Goal: Find specific page/section: Find specific page/section

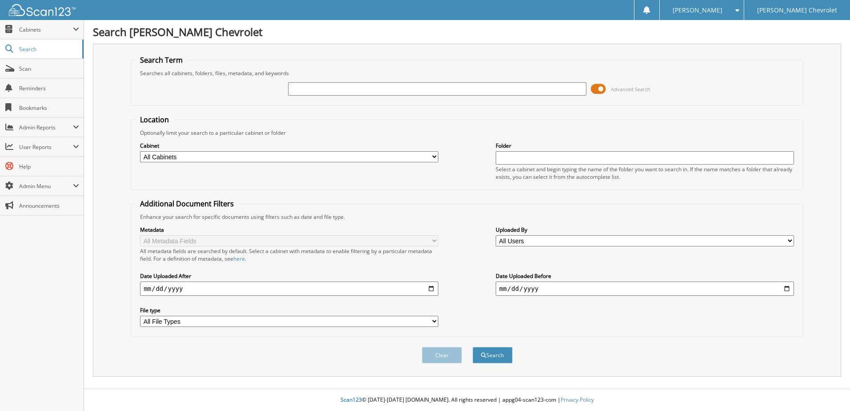
click at [296, 86] on input "text" at bounding box center [437, 88] width 298 height 13
type input "524003"
click at [472, 347] on button "Search" at bounding box center [492, 355] width 40 height 16
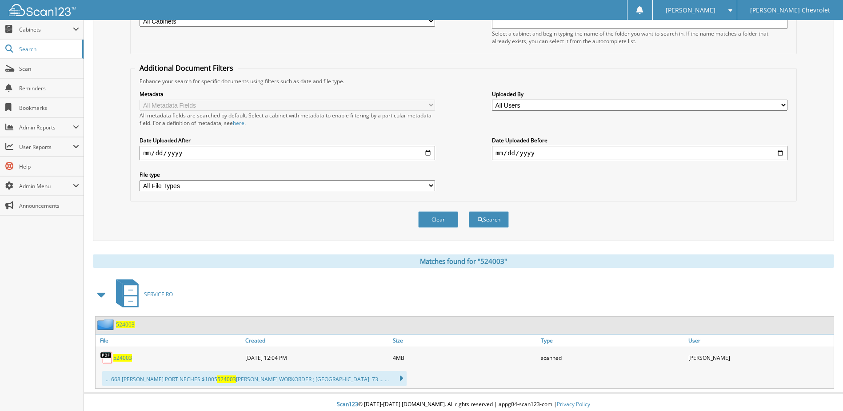
scroll to position [140, 0]
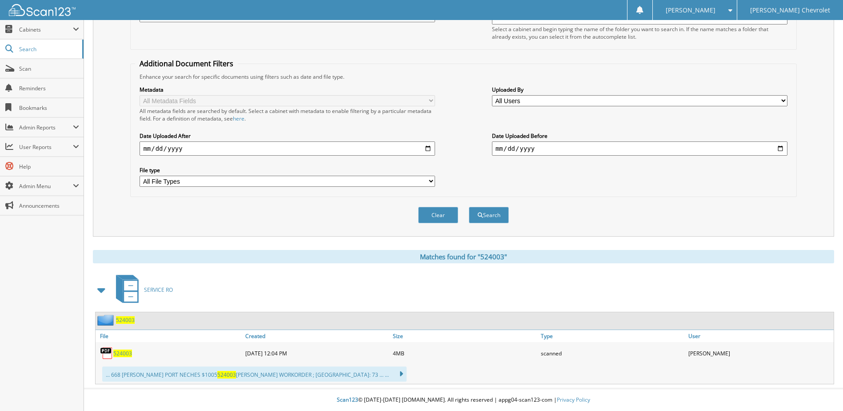
click at [128, 351] on span "524003" at bounding box center [122, 353] width 19 height 8
click at [116, 350] on span "524003" at bounding box center [122, 353] width 19 height 8
click at [618, 198] on div "Clear Search" at bounding box center [463, 215] width 666 height 36
click at [29, 31] on span "Cabinets" at bounding box center [46, 30] width 54 height 8
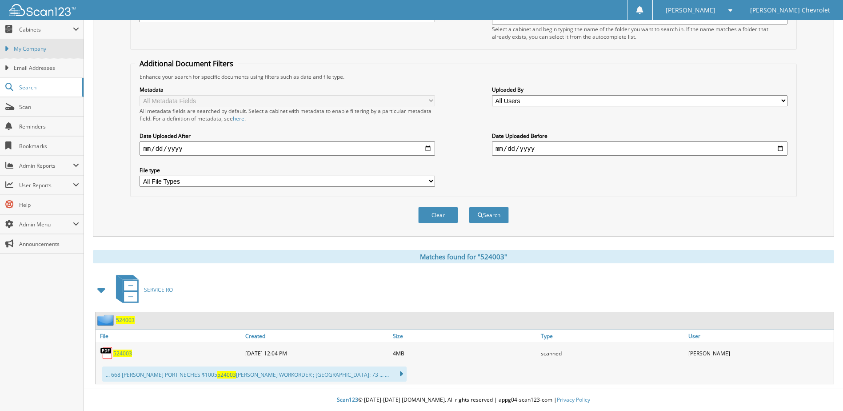
click at [28, 46] on span "My Company" at bounding box center [46, 49] width 65 height 8
